Goal: Task Accomplishment & Management: Manage account settings

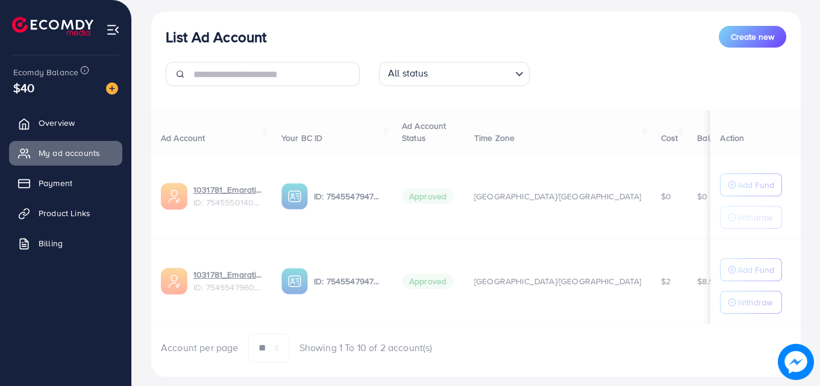
scroll to position [164, 0]
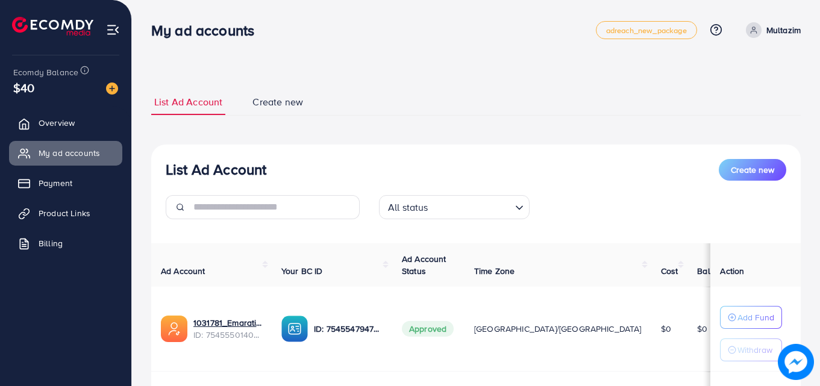
scroll to position [157, 0]
click at [335, 43] on div "My ad accounts adreach_new_package Help Center Contact Support Plans and Pricin…" at bounding box center [475, 30] width 649 height 34
click at [335, 37] on div "My ad accounts" at bounding box center [373, 30] width 444 height 17
click at [334, 39] on div "My ad accounts adreach_new_package Help Center Contact Support Plans and Pricin…" at bounding box center [475, 30] width 649 height 34
click at [334, 42] on div "My ad accounts adreach_new_package Help Center Contact Support Plans and Pricin…" at bounding box center [475, 30] width 649 height 34
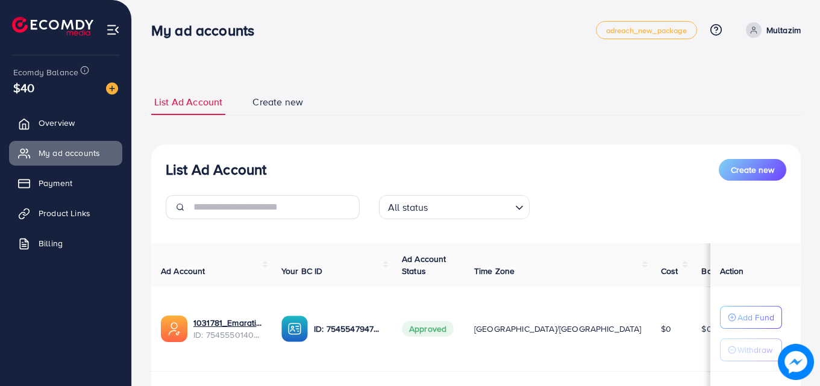
click at [334, 42] on div "My ad accounts adreach_new_package Help Center Contact Support Plans and Pricin…" at bounding box center [475, 30] width 649 height 34
drag, startPoint x: 334, startPoint y: 42, endPoint x: 328, endPoint y: 31, distance: 12.9
click at [328, 31] on div "My ad accounts adreach_new_package Help Center Contact Support Plans and Pricin…" at bounding box center [475, 30] width 649 height 34
click at [328, 31] on div "My ad accounts" at bounding box center [373, 30] width 444 height 17
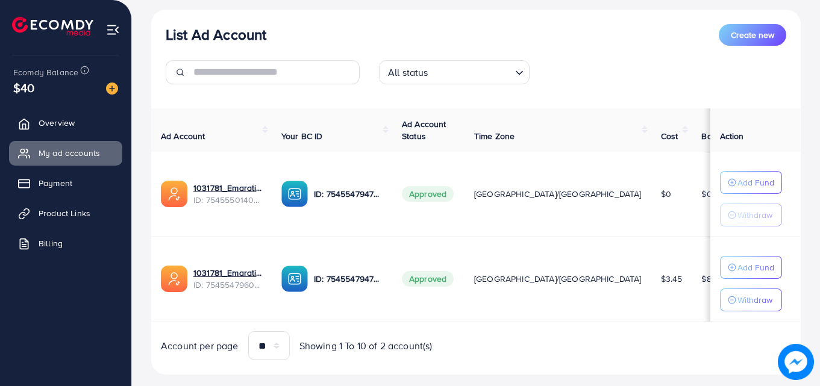
scroll to position [157, 0]
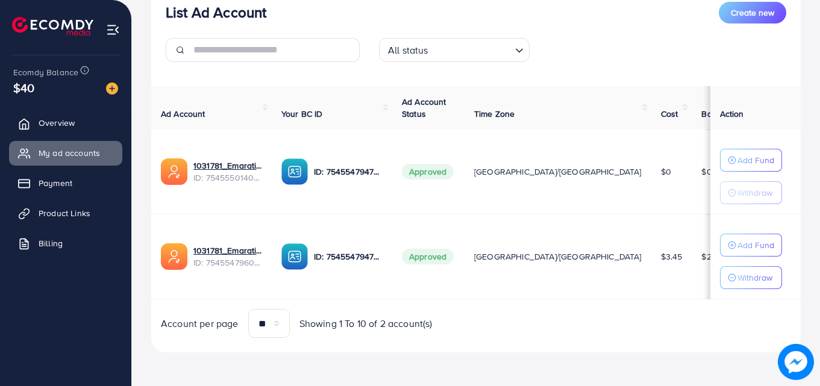
scroll to position [157, 0]
click at [727, 111] on span "Action" at bounding box center [732, 114] width 24 height 12
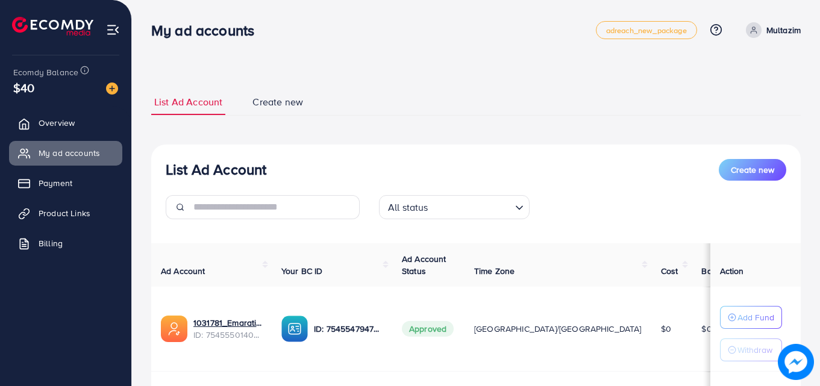
click at [645, 219] on div "All status Loading..." at bounding box center [476, 212] width 640 height 34
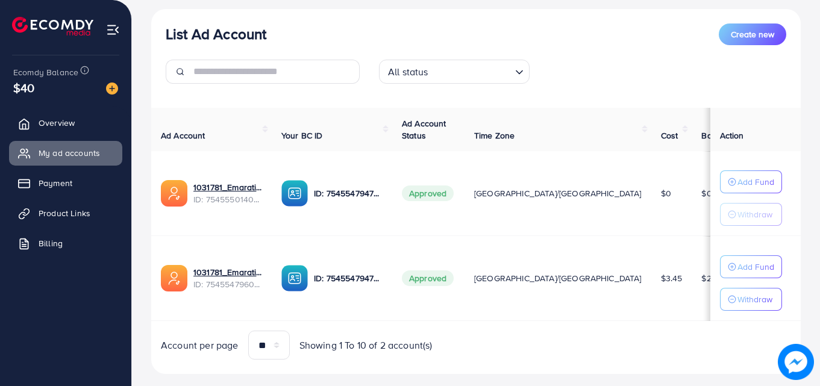
scroll to position [157, 0]
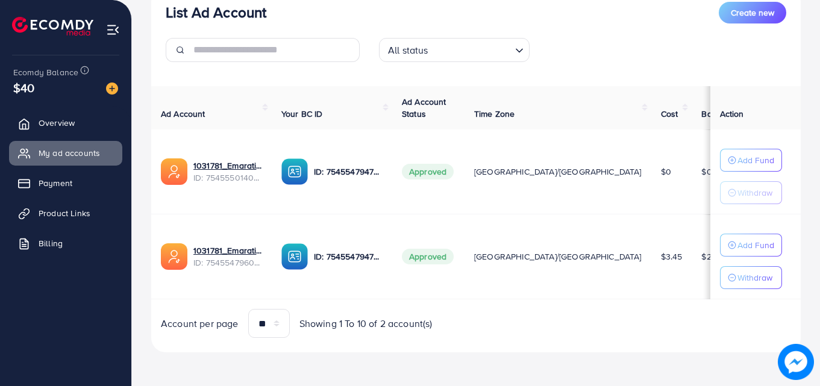
click at [651, 155] on td "$0" at bounding box center [671, 171] width 41 height 85
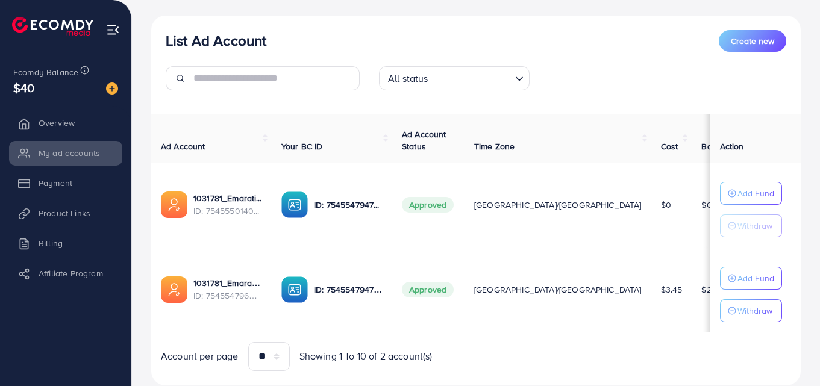
scroll to position [165, 0]
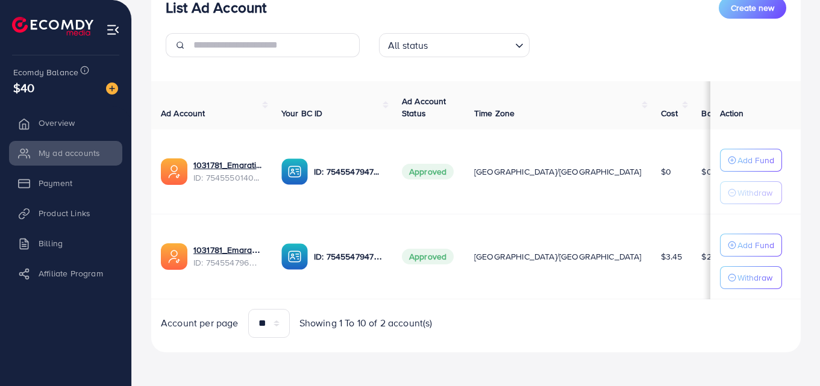
drag, startPoint x: 671, startPoint y: 238, endPoint x: 472, endPoint y: 20, distance: 295.8
click at [493, 44] on div "List Ad Account Create new All status Loading... Ad Account Your BC ID Ad Accou…" at bounding box center [475, 168] width 649 height 370
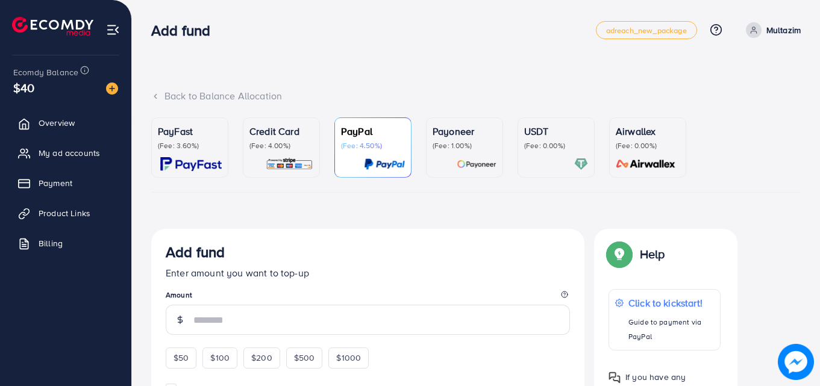
click at [170, 94] on div "Back to Balance Allocation" at bounding box center [475, 96] width 649 height 14
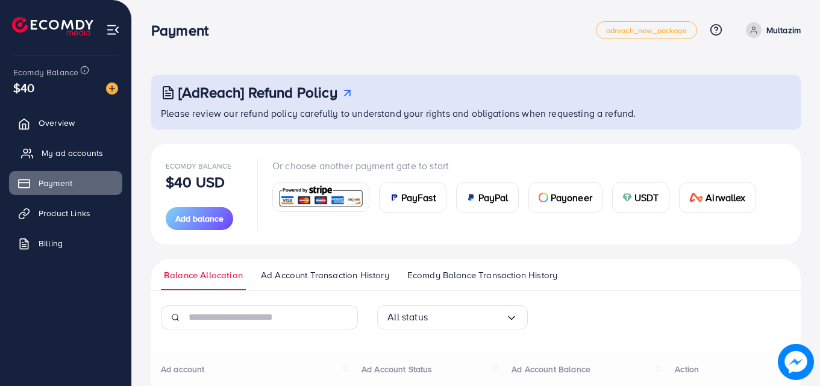
click at [84, 162] on link "My ad accounts" at bounding box center [65, 153] width 113 height 24
click at [104, 157] on link "My ad accounts" at bounding box center [65, 153] width 113 height 24
click at [95, 152] on span "My ad accounts" at bounding box center [72, 153] width 61 height 12
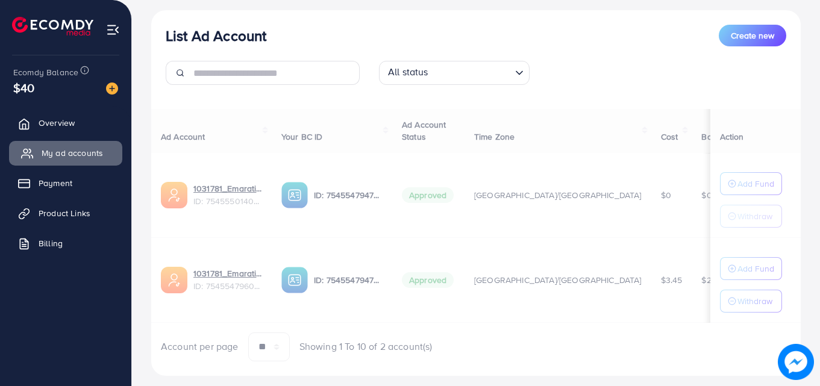
scroll to position [164, 0]
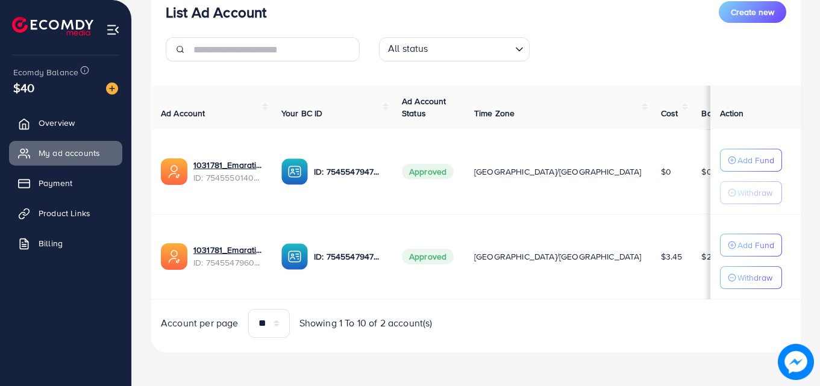
click at [691, 261] on td "$2.94" at bounding box center [716, 256] width 51 height 85
click at [710, 106] on th "Action" at bounding box center [755, 108] width 90 height 44
click at [68, 118] on span "Overview" at bounding box center [60, 123] width 36 height 12
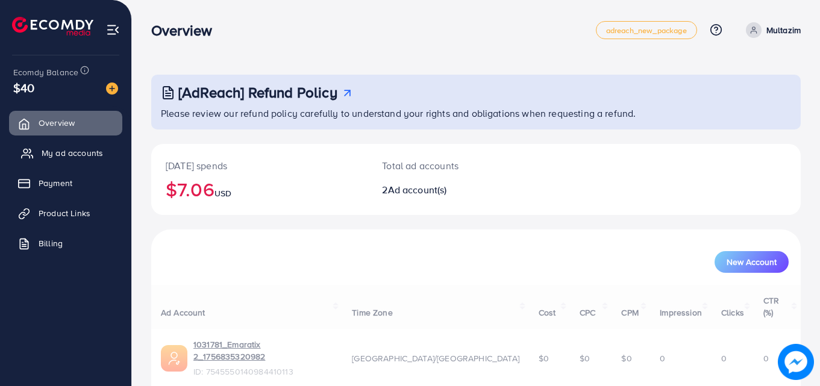
click at [70, 149] on span "My ad accounts" at bounding box center [72, 153] width 61 height 12
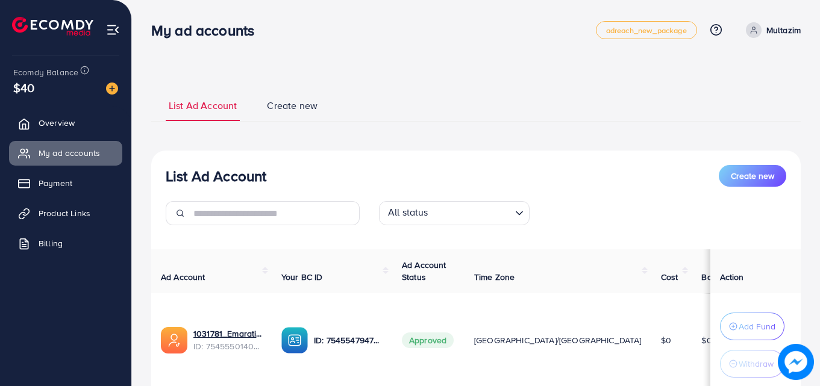
scroll to position [183, 0]
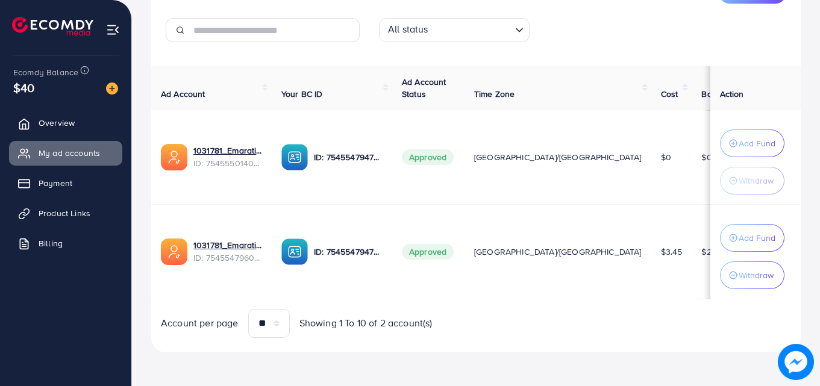
click at [701, 253] on span "$2.64" at bounding box center [712, 252] width 22 height 12
click at [95, 115] on link "Overview" at bounding box center [65, 123] width 113 height 24
